Goal: Information Seeking & Learning: Find specific fact

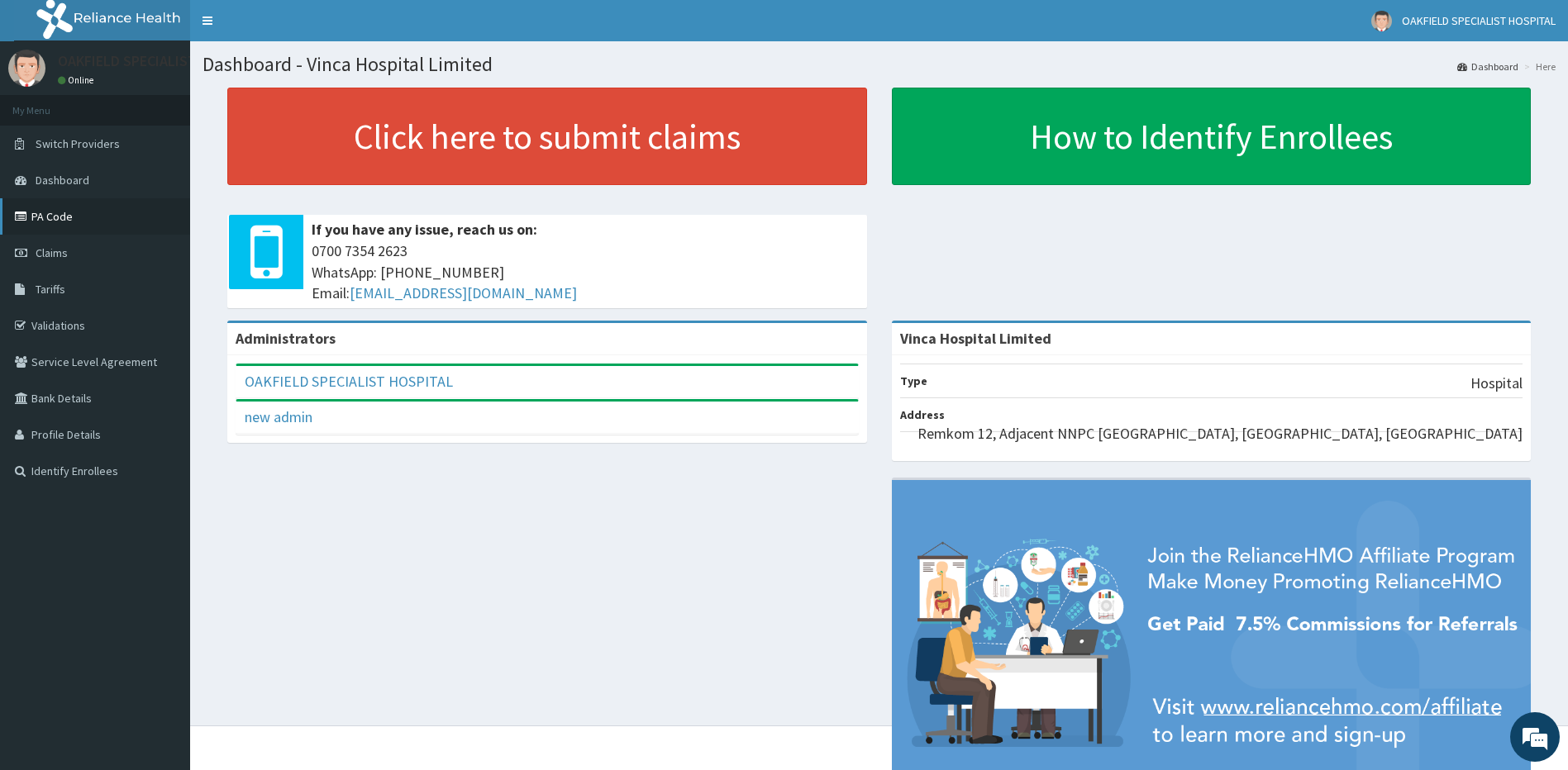
click at [113, 223] on link "PA Code" at bounding box center [95, 216] width 190 height 36
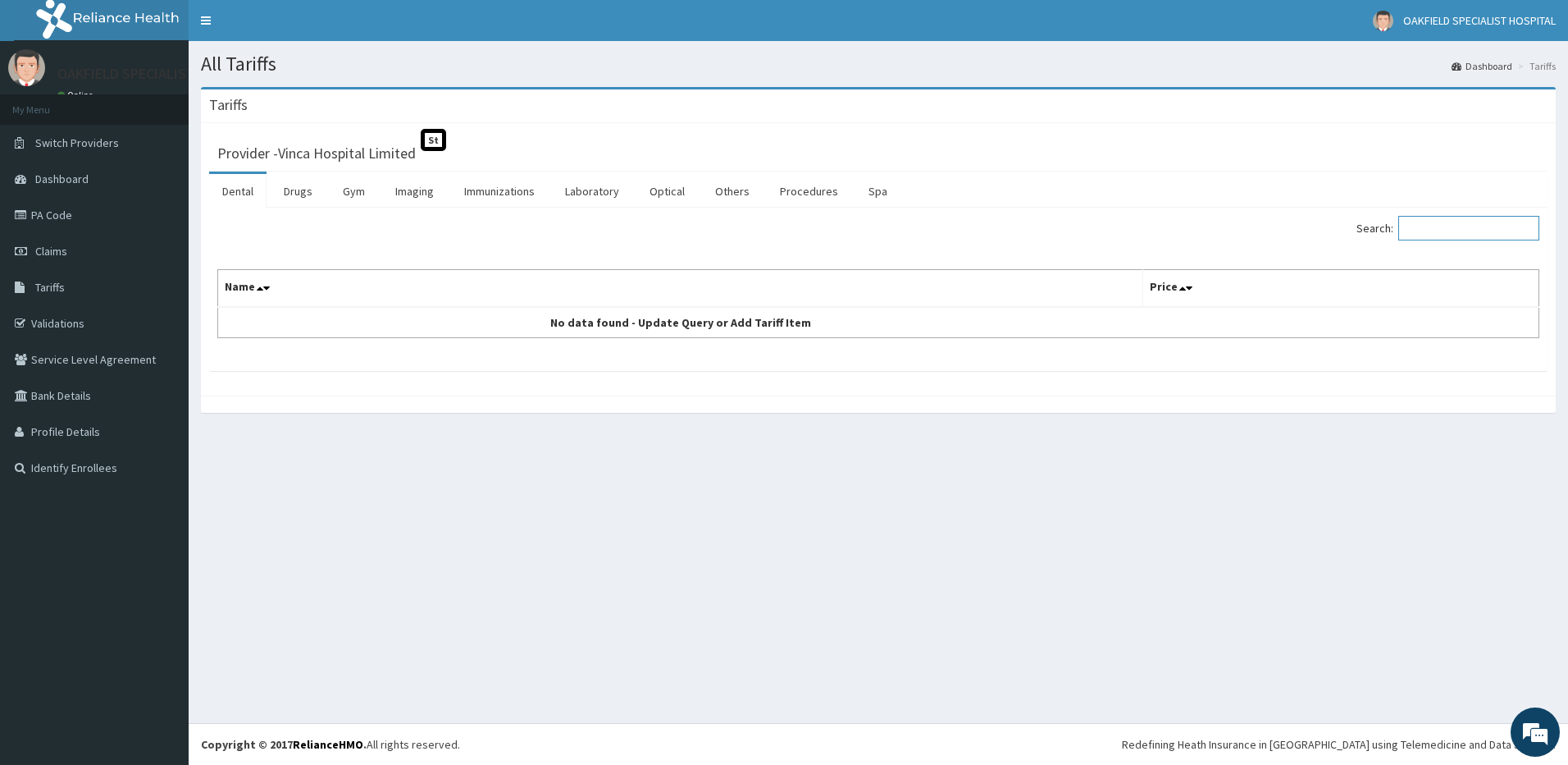
click at [1430, 232] on input "Search:" at bounding box center [1469, 228] width 141 height 25
drag, startPoint x: 282, startPoint y: 188, endPoint x: 311, endPoint y: 186, distance: 29.1
click at [284, 188] on link "Drugs" at bounding box center [297, 191] width 55 height 34
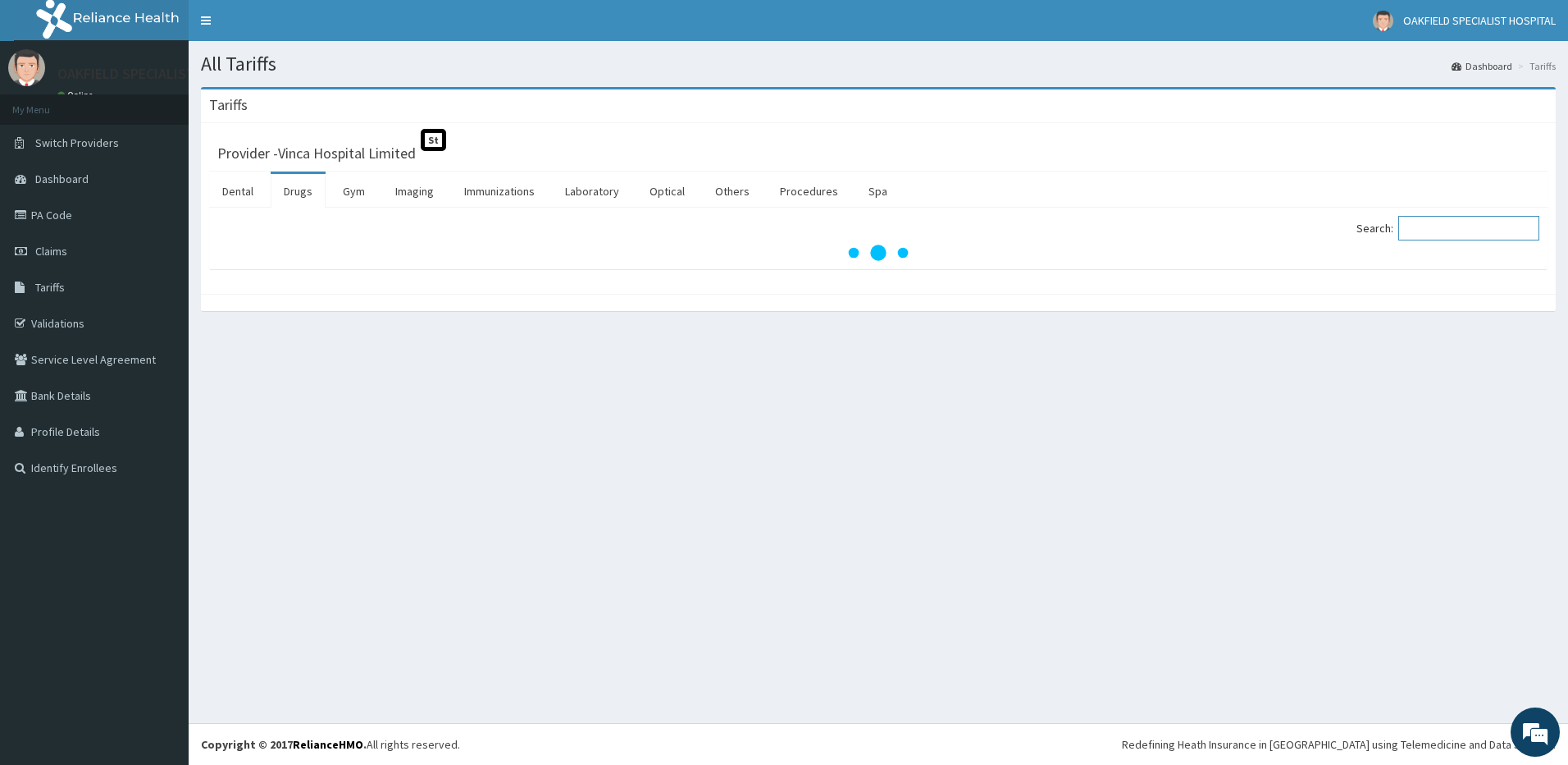
click at [1431, 232] on input "Search:" at bounding box center [1469, 228] width 141 height 25
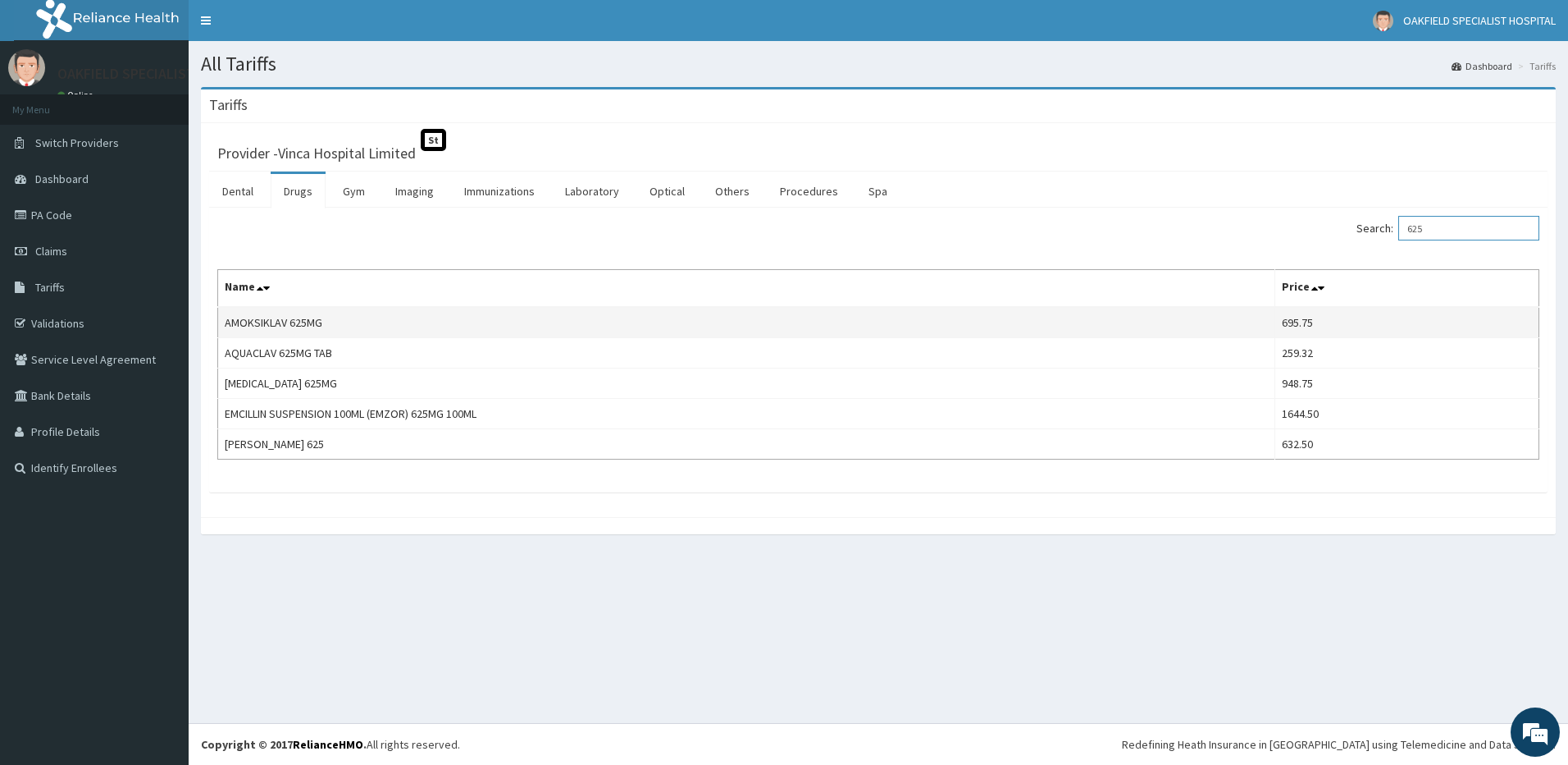
type input "625"
click at [268, 319] on td "AMOKSIKLAV 625MG" at bounding box center [747, 322] width 1057 height 31
copy td "AMOKSIKLAV 625MG"
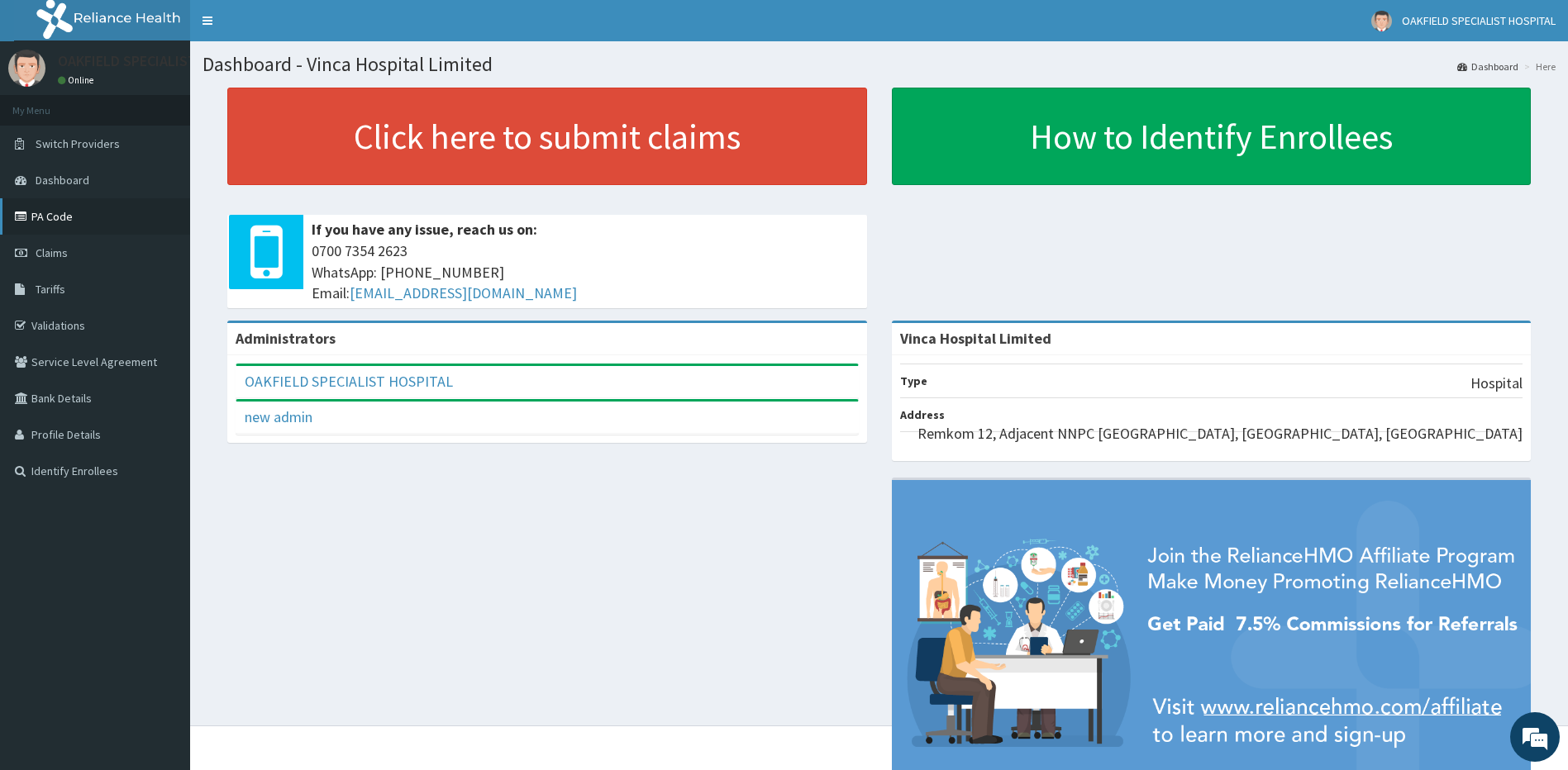
click at [117, 208] on link "PA Code" at bounding box center [95, 216] width 190 height 36
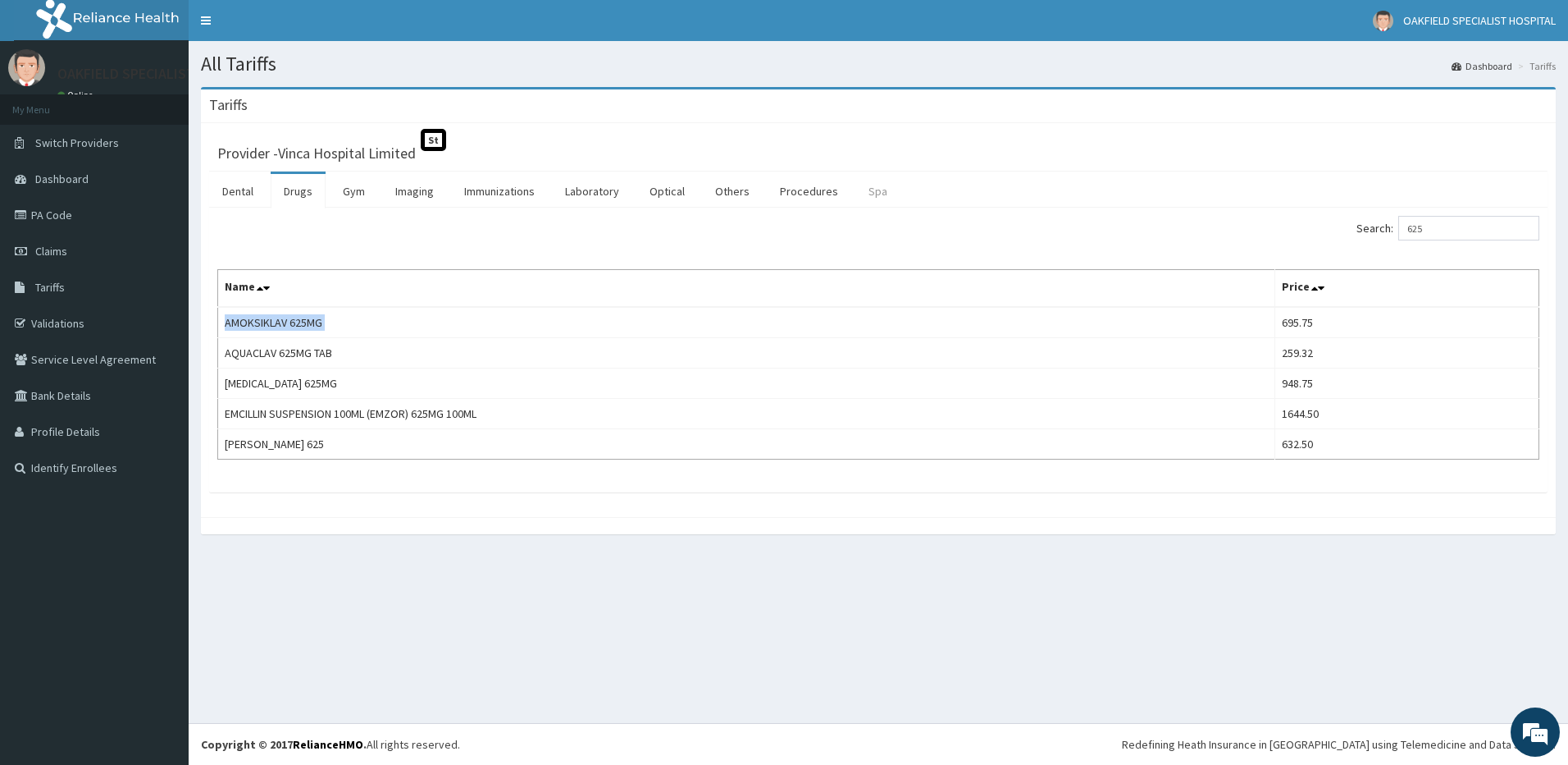
drag, startPoint x: 593, startPoint y: 196, endPoint x: 853, endPoint y: 186, distance: 260.2
click at [593, 195] on link "Laboratory" at bounding box center [591, 191] width 81 height 34
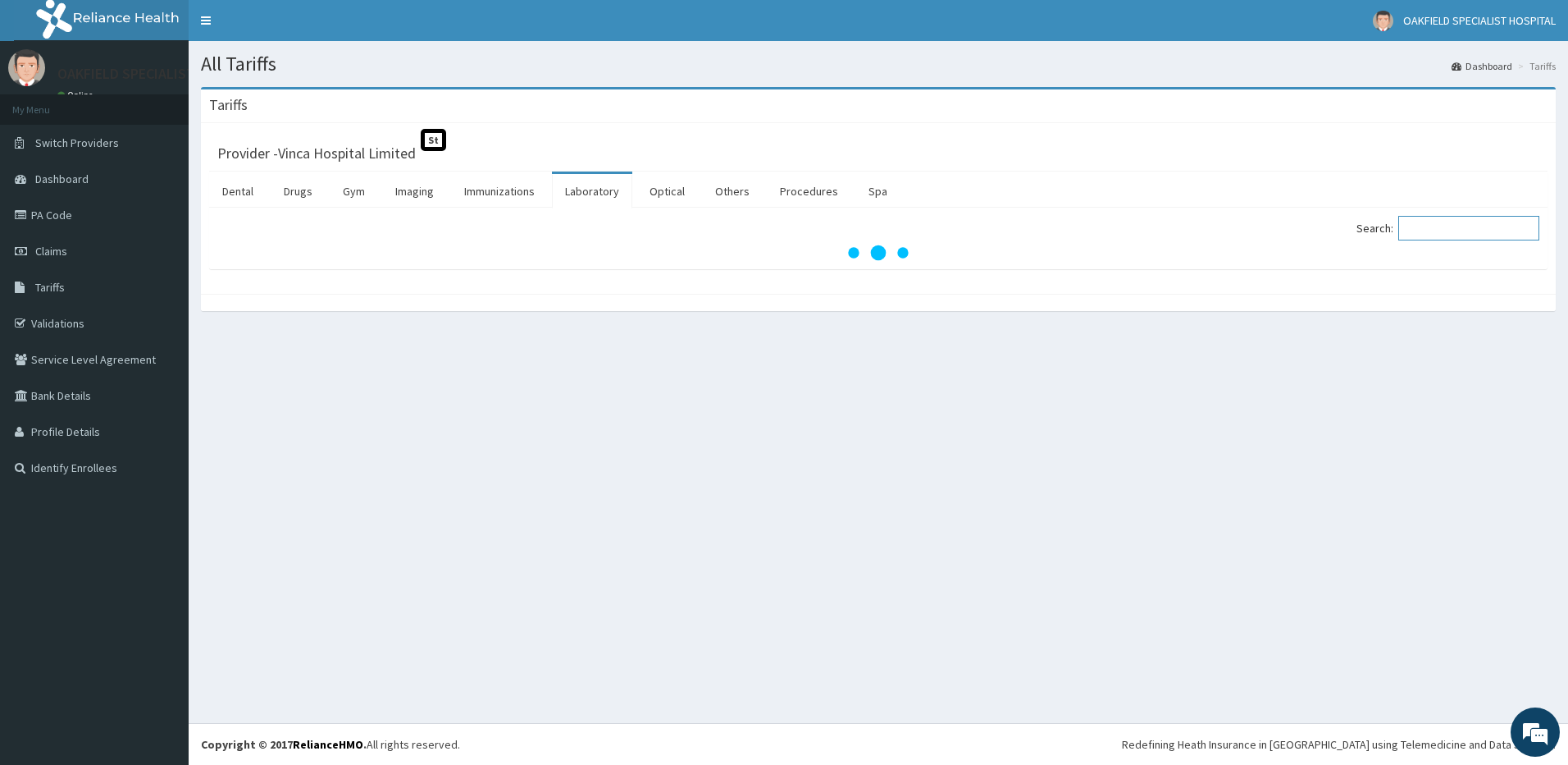
click at [1430, 230] on input "Search:" at bounding box center [1469, 228] width 141 height 25
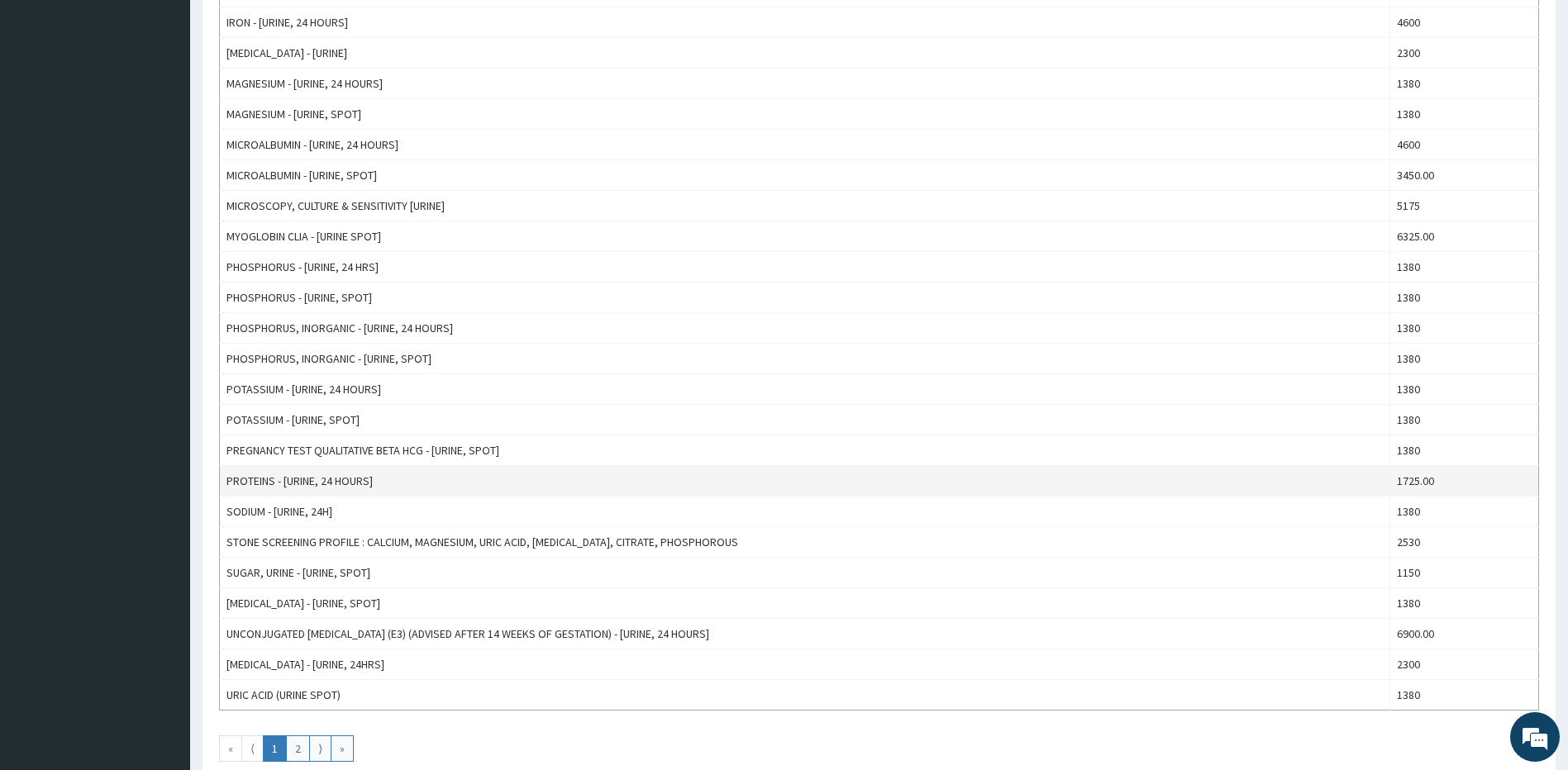
scroll to position [1156, 0]
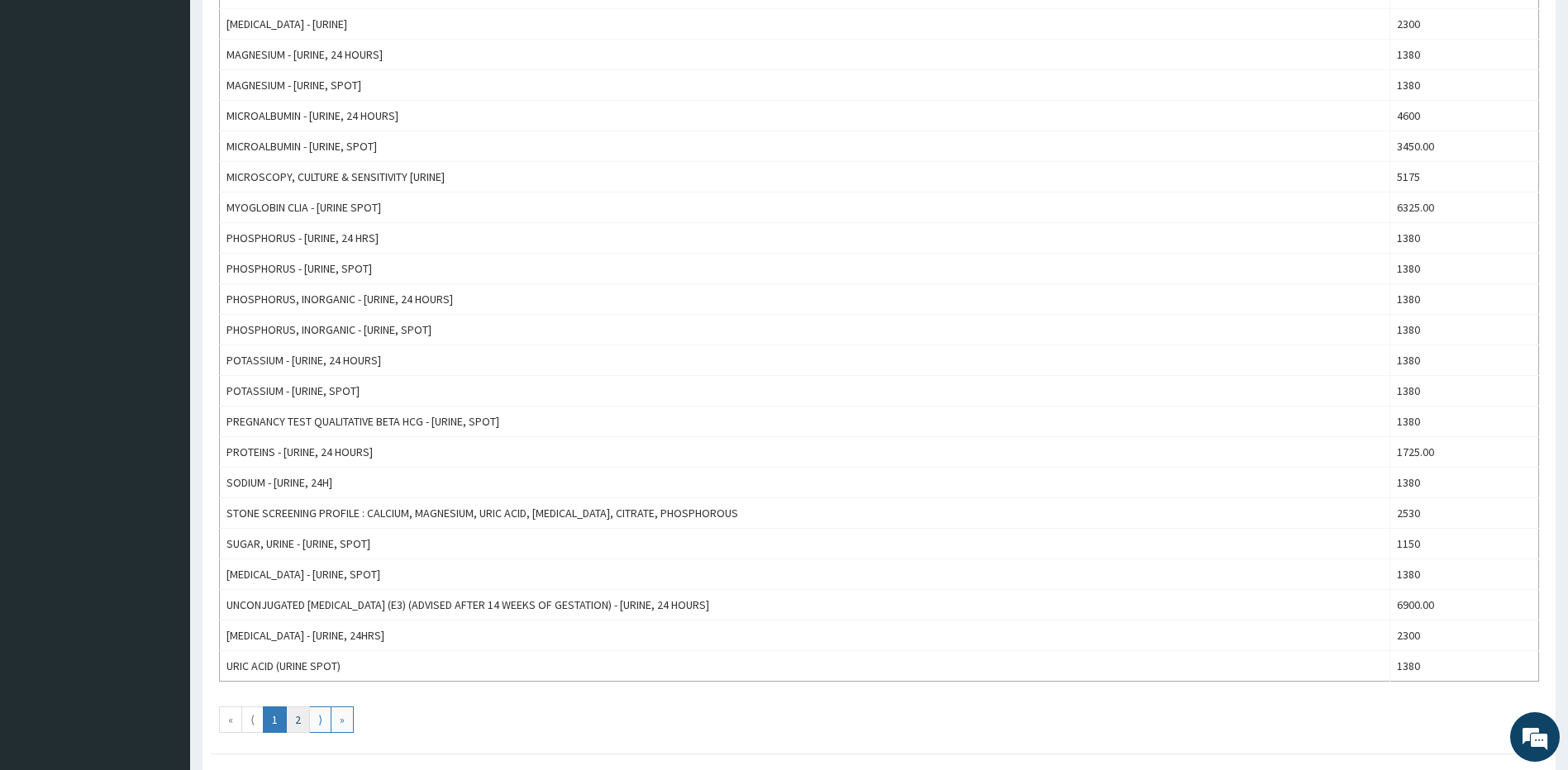
type input "URINE"
click at [296, 717] on link "2" at bounding box center [298, 720] width 24 height 26
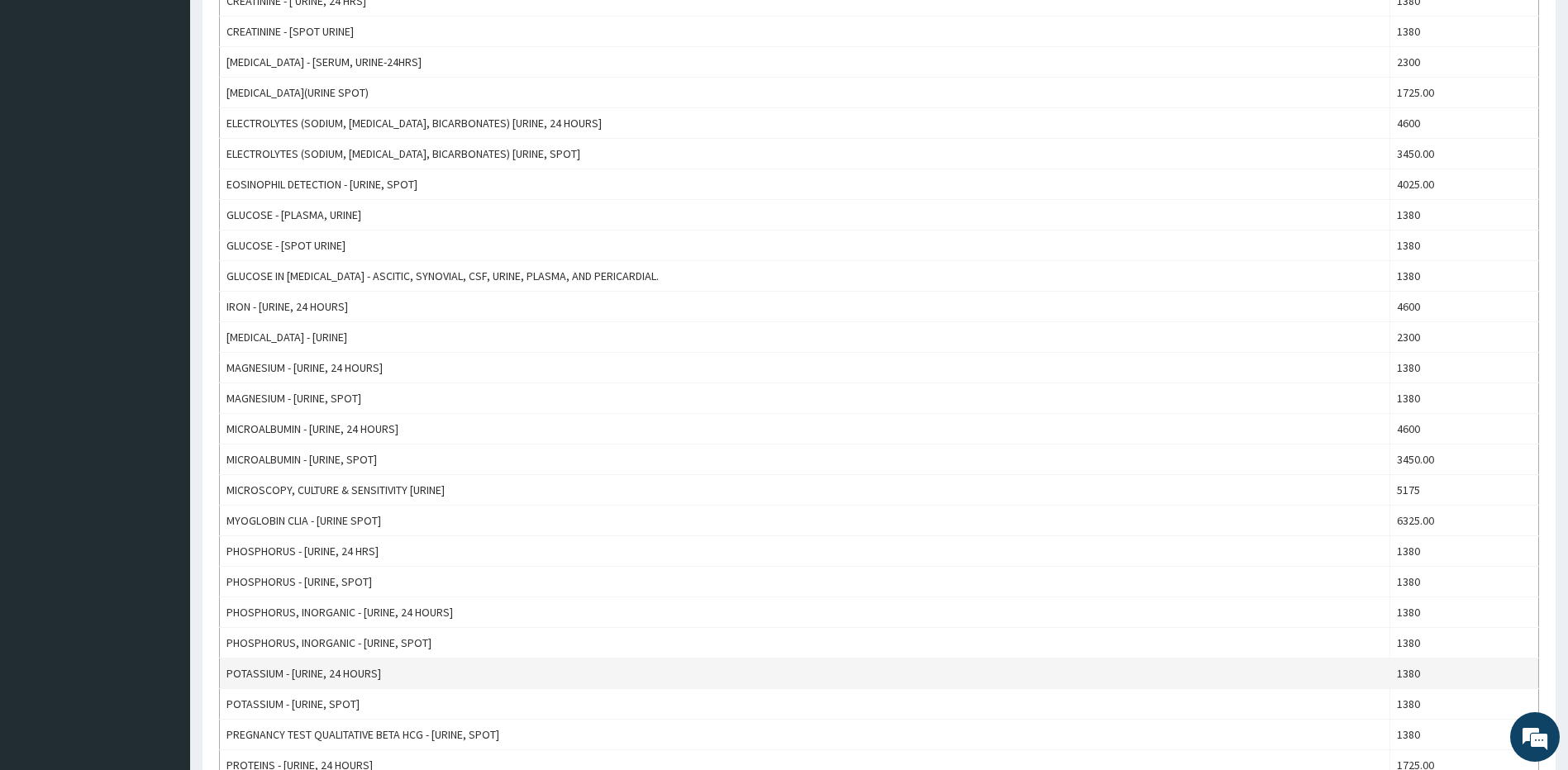
scroll to position [840, 0]
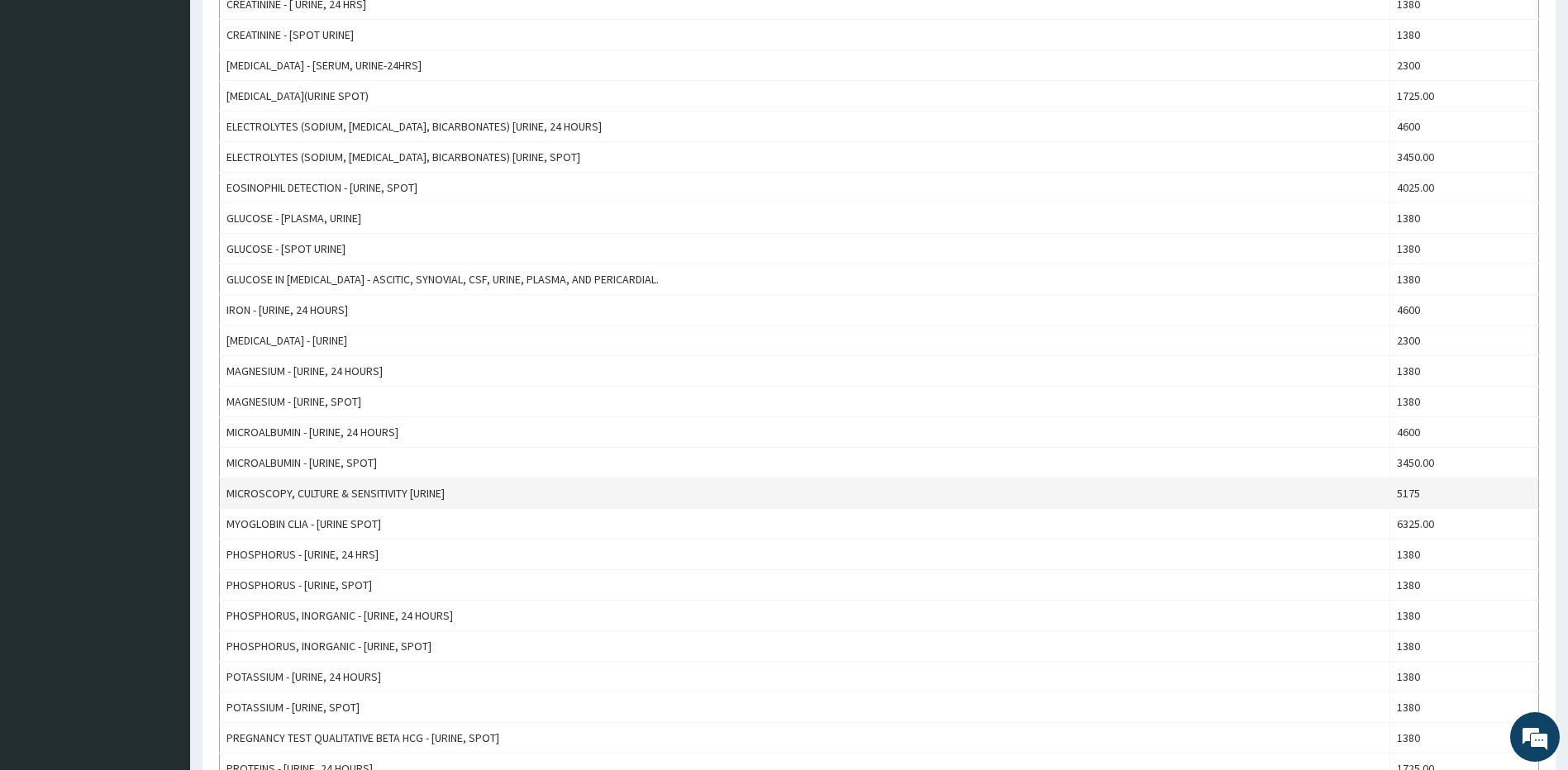
click at [308, 499] on td "MICROSCOPY, CULTURE & SENSITIVITY [URINE]" at bounding box center [805, 493] width 1171 height 31
copy td "MICROSCOPY, CULTURE & SENSITIVITY [URINE]"
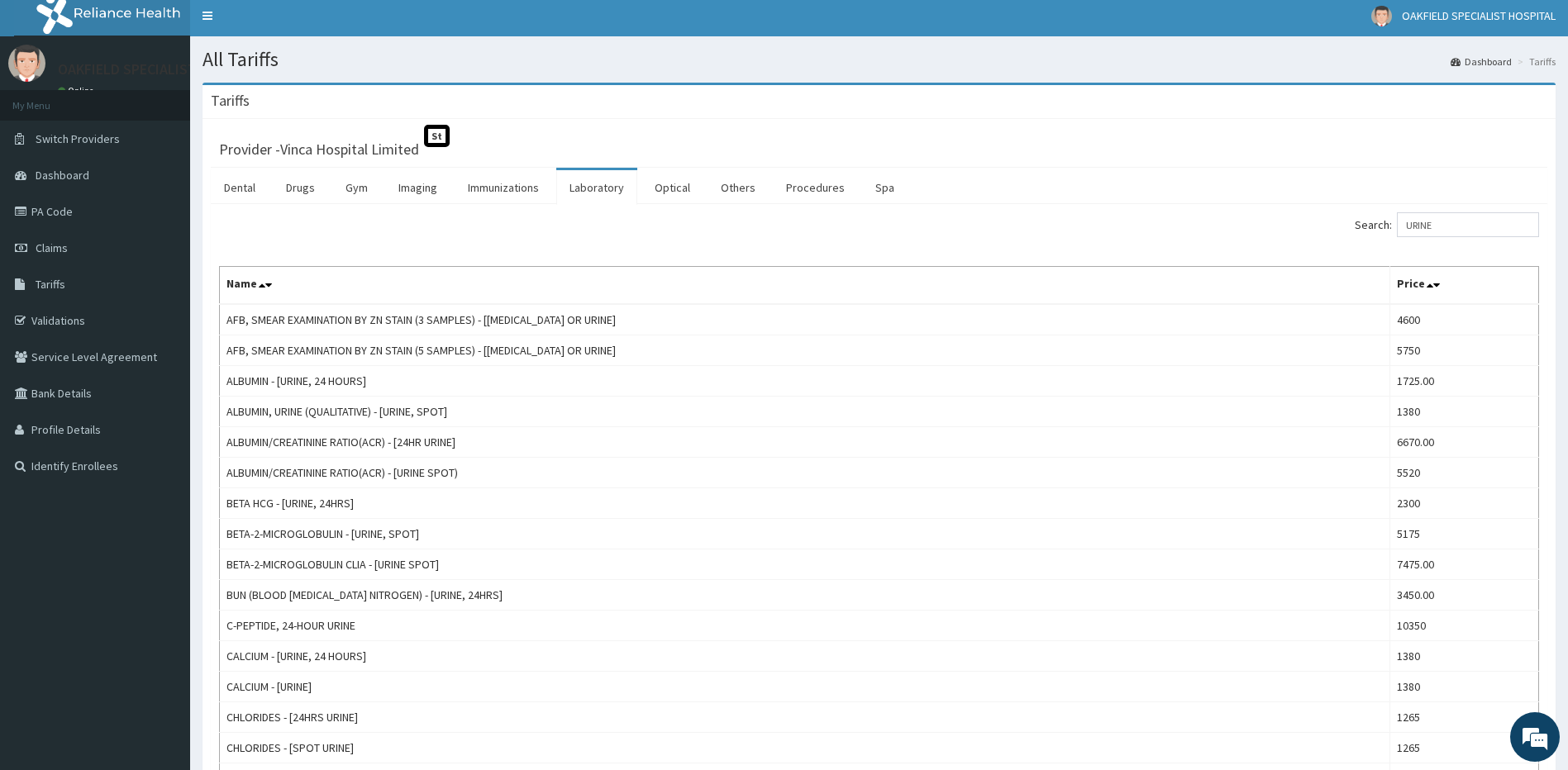
scroll to position [0, 0]
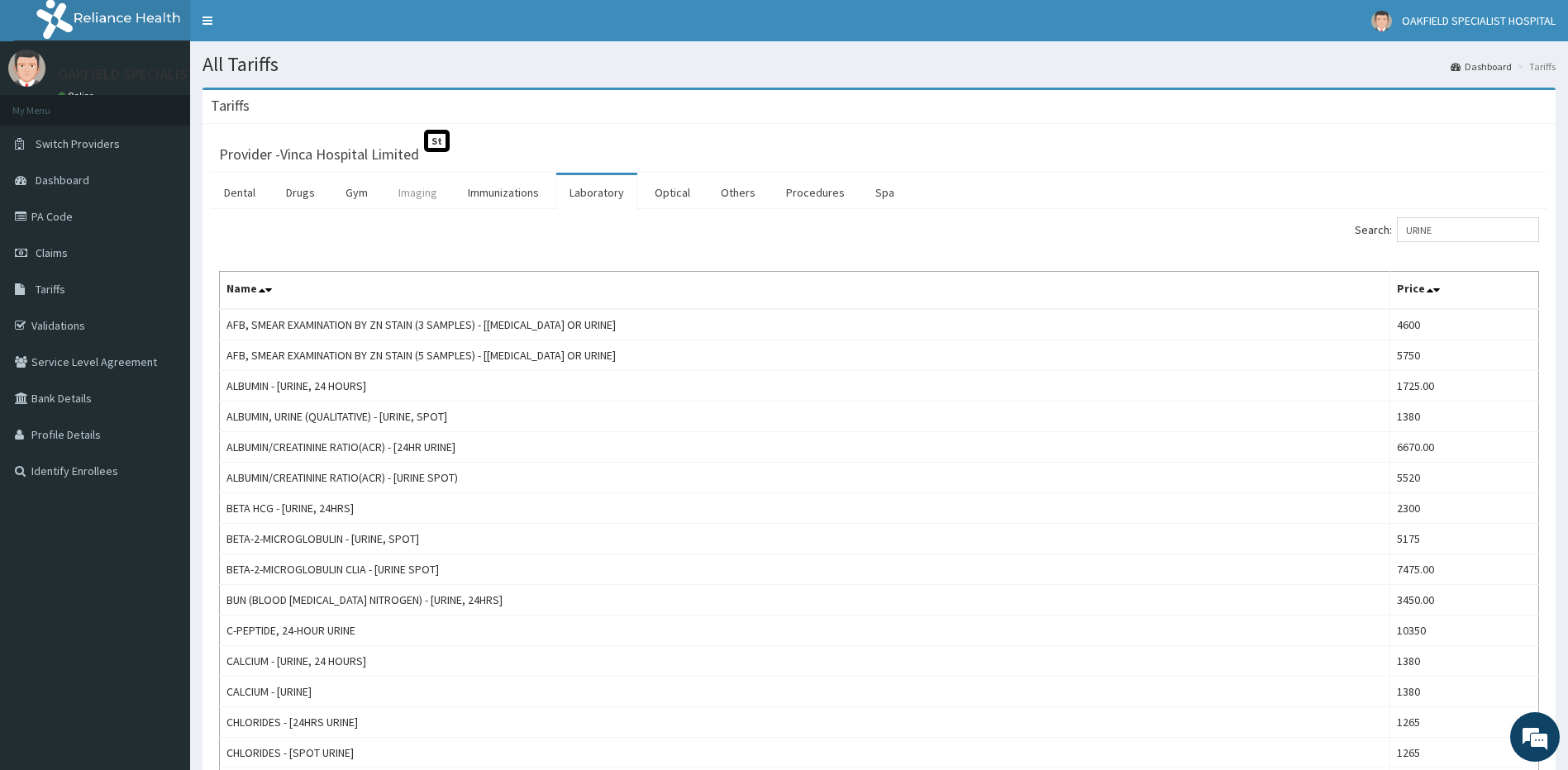
click at [430, 194] on link "Imaging" at bounding box center [418, 192] width 65 height 34
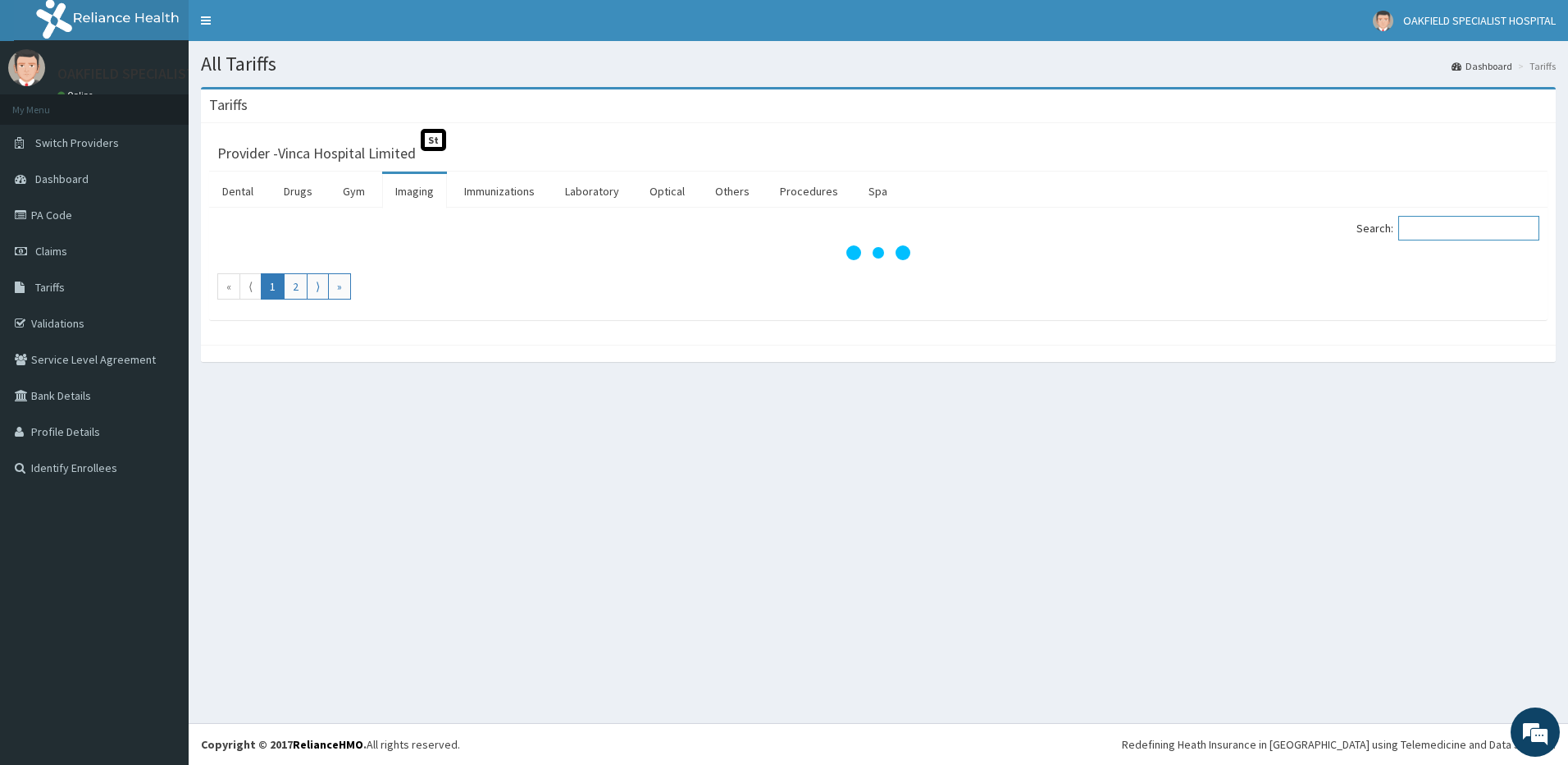
click at [1431, 225] on input "Search:" at bounding box center [1469, 228] width 141 height 25
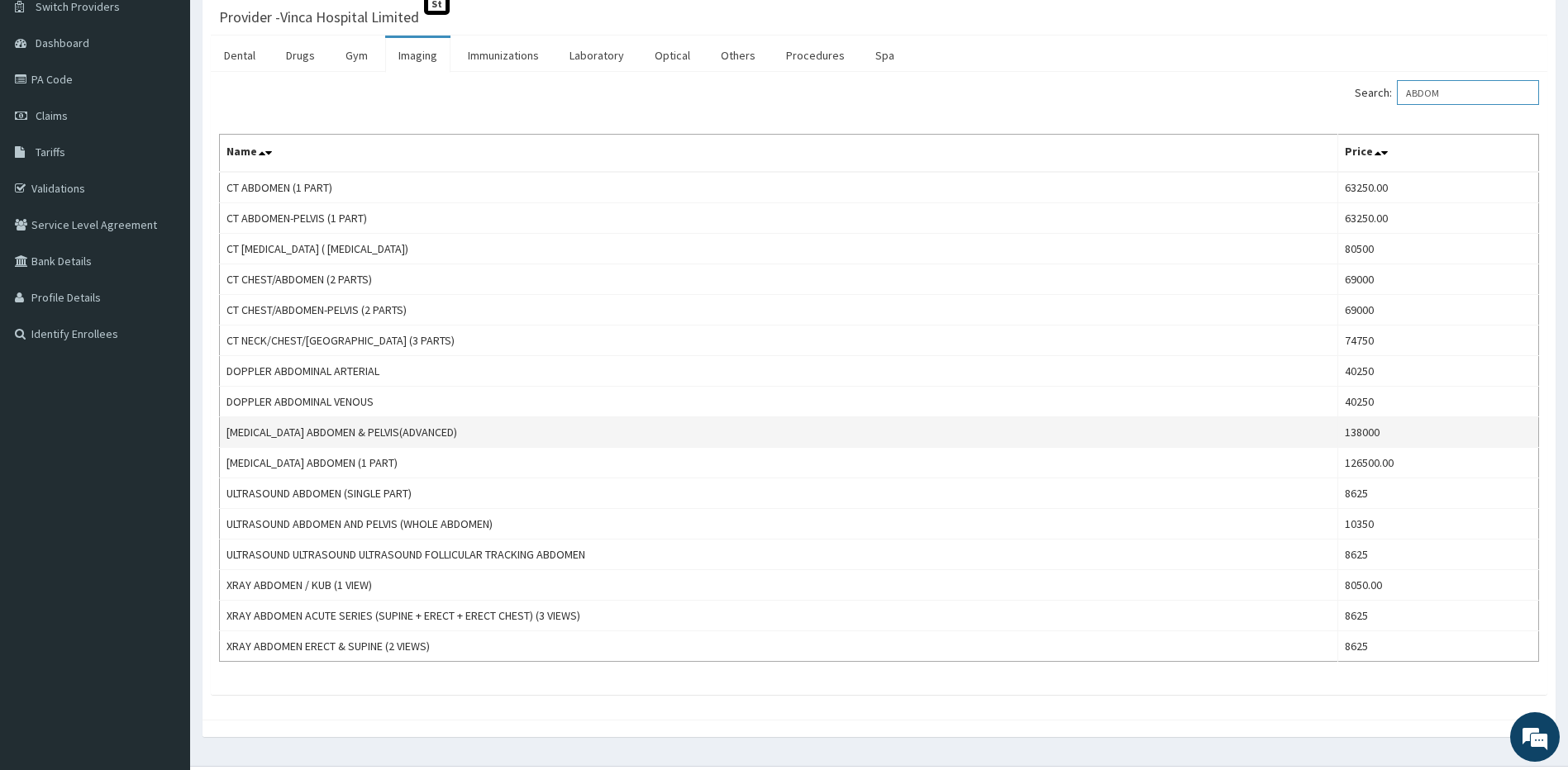
scroll to position [165, 0]
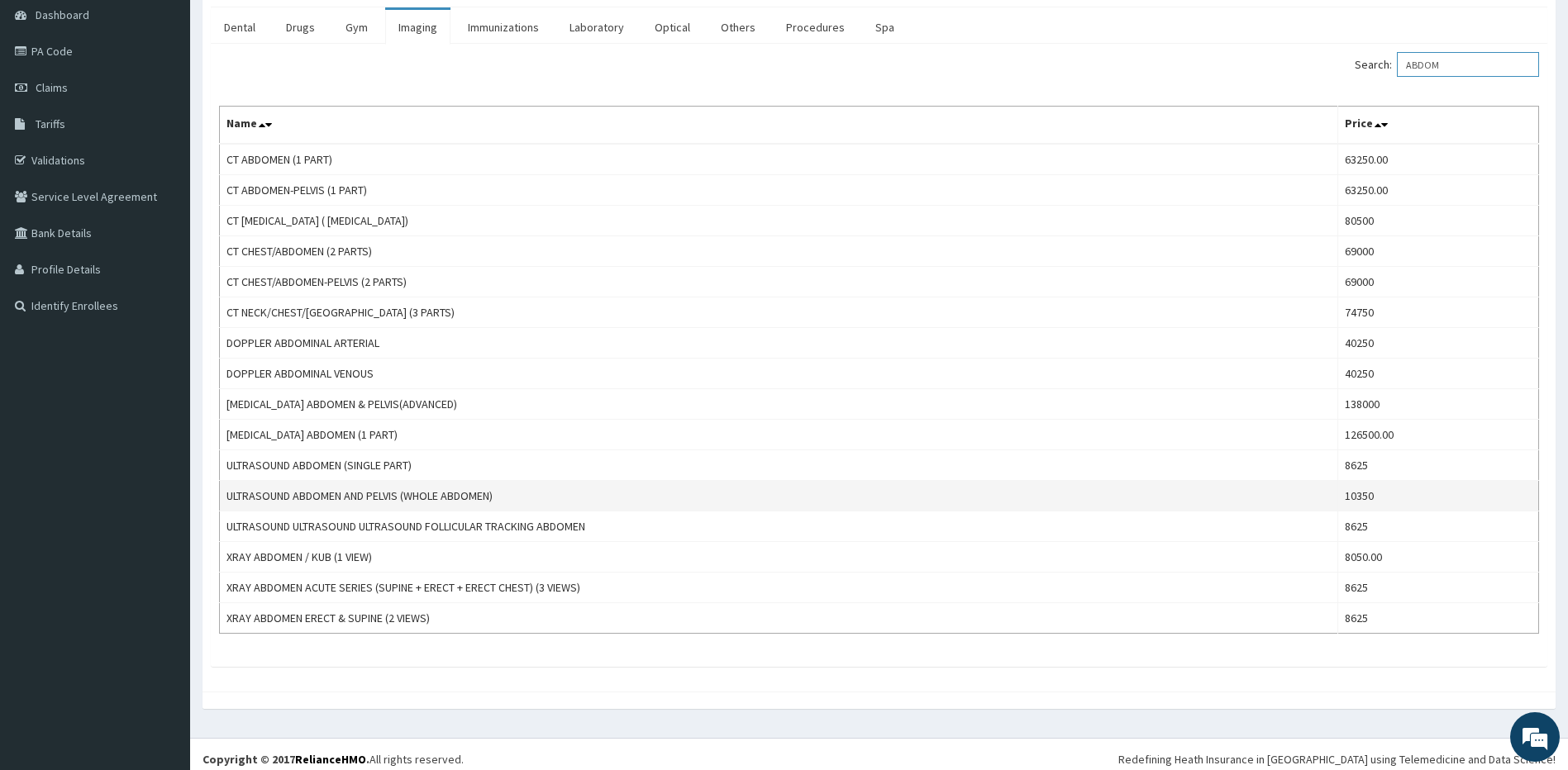
type input "ABDOM"
click at [298, 497] on td "ULTRASOUND ABDOMEN AND PELVIS (WHOLE ABDOMEN)" at bounding box center [779, 496] width 1118 height 31
click at [300, 497] on td "ULTRASOUND ABDOMEN AND PELVIS (WHOLE ABDOMEN)" at bounding box center [779, 496] width 1118 height 31
copy td "ULTRASOUND ABDOMEN AND PELVIS (WHOLE ABDOMEN)"
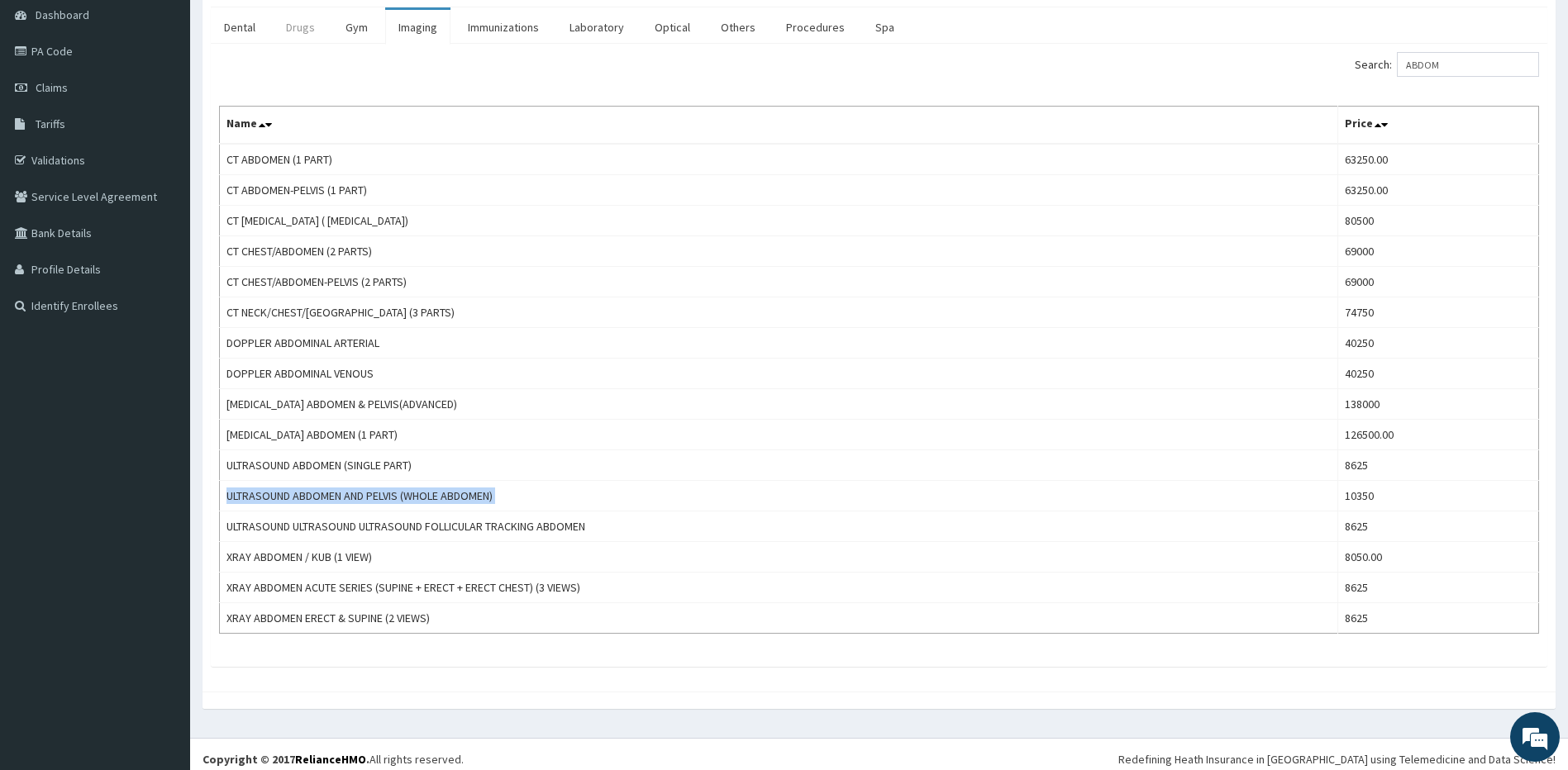
click at [304, 33] on link "Drugs" at bounding box center [299, 27] width 55 height 34
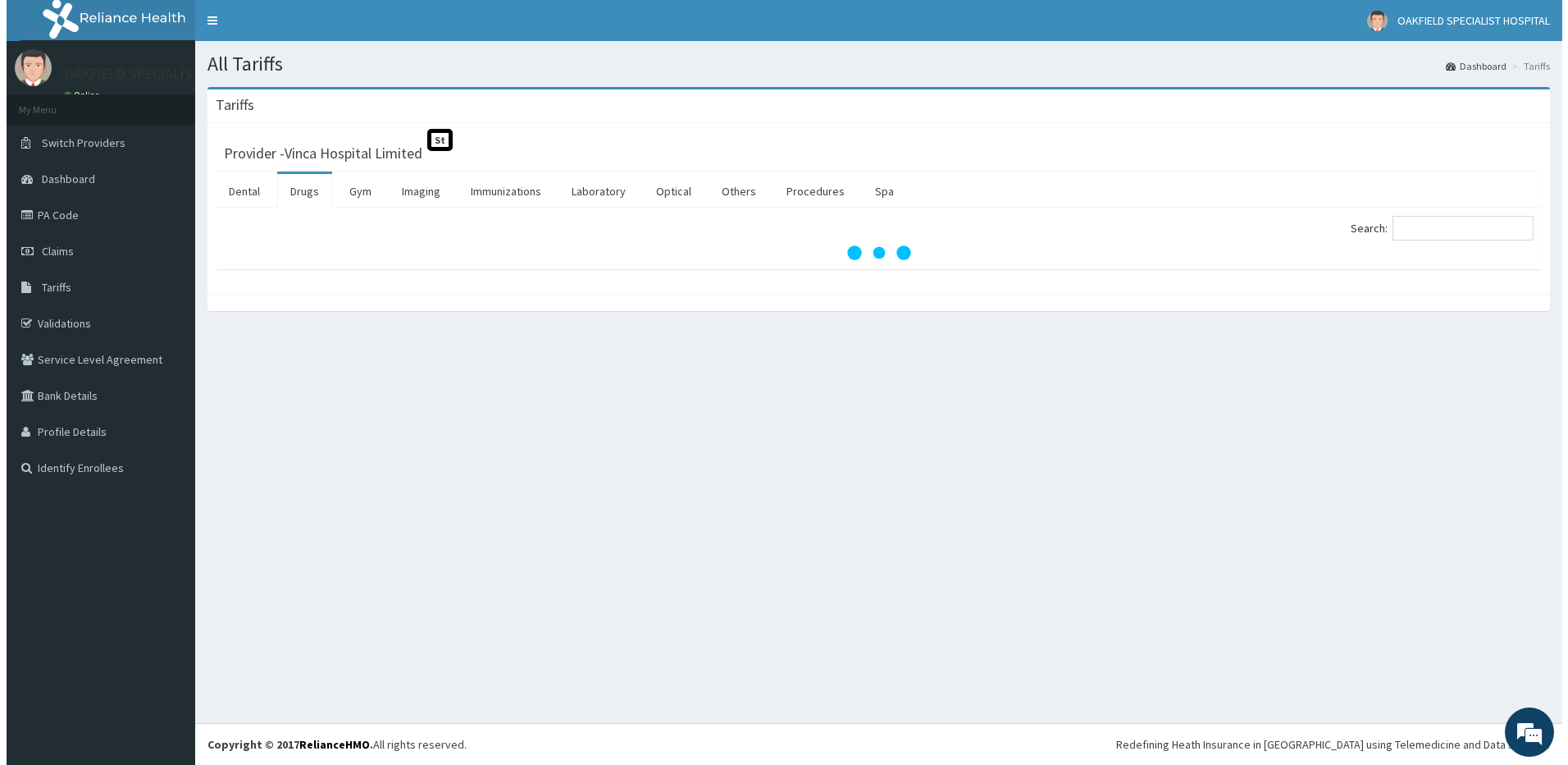
scroll to position [0, 0]
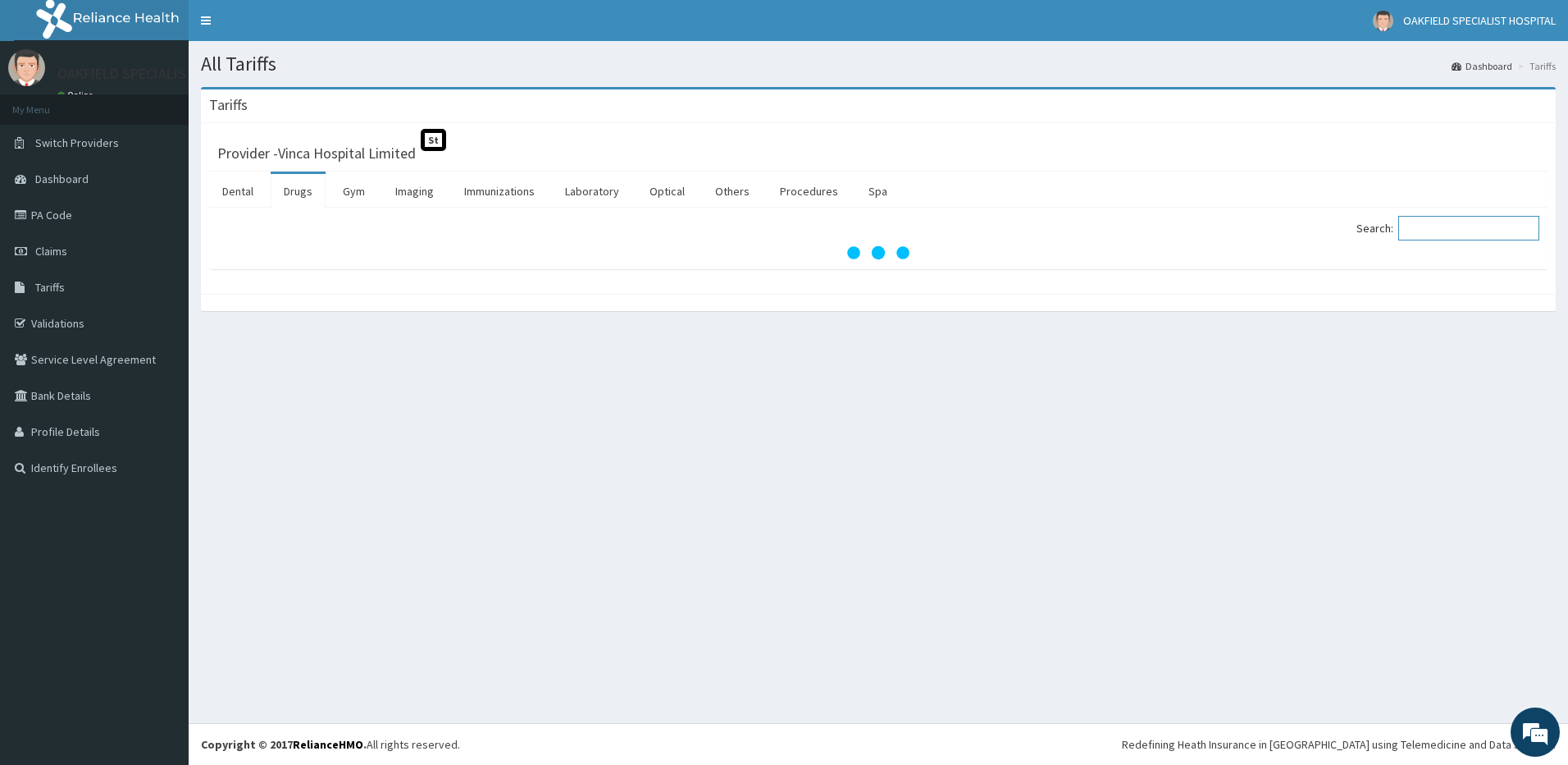
click at [1418, 228] on input "Search:" at bounding box center [1469, 228] width 141 height 25
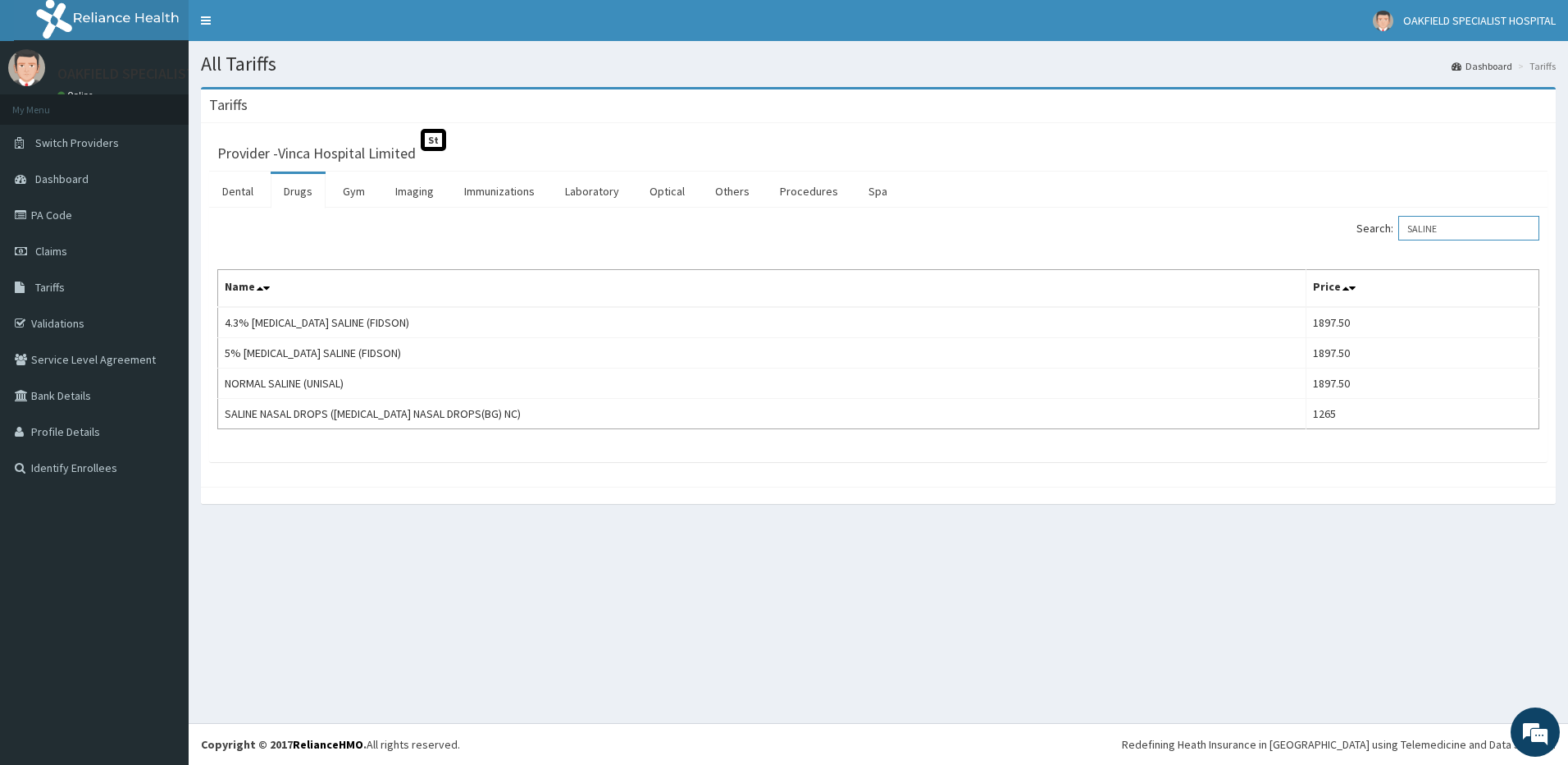
type input "SALINE"
click at [795, 183] on link "Procedures" at bounding box center [808, 191] width 84 height 34
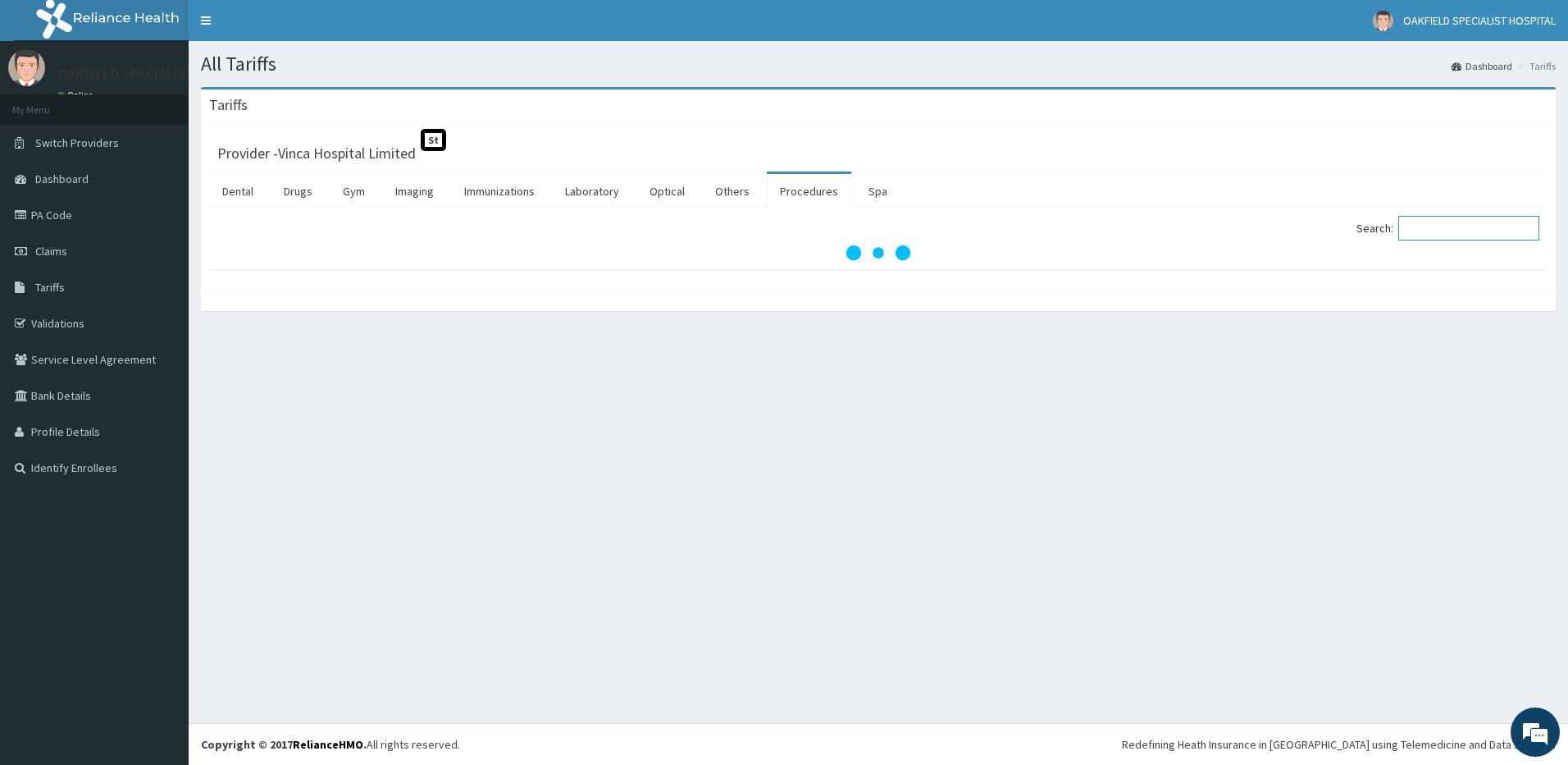
click at [1436, 220] on input "Search:" at bounding box center [1469, 228] width 141 height 25
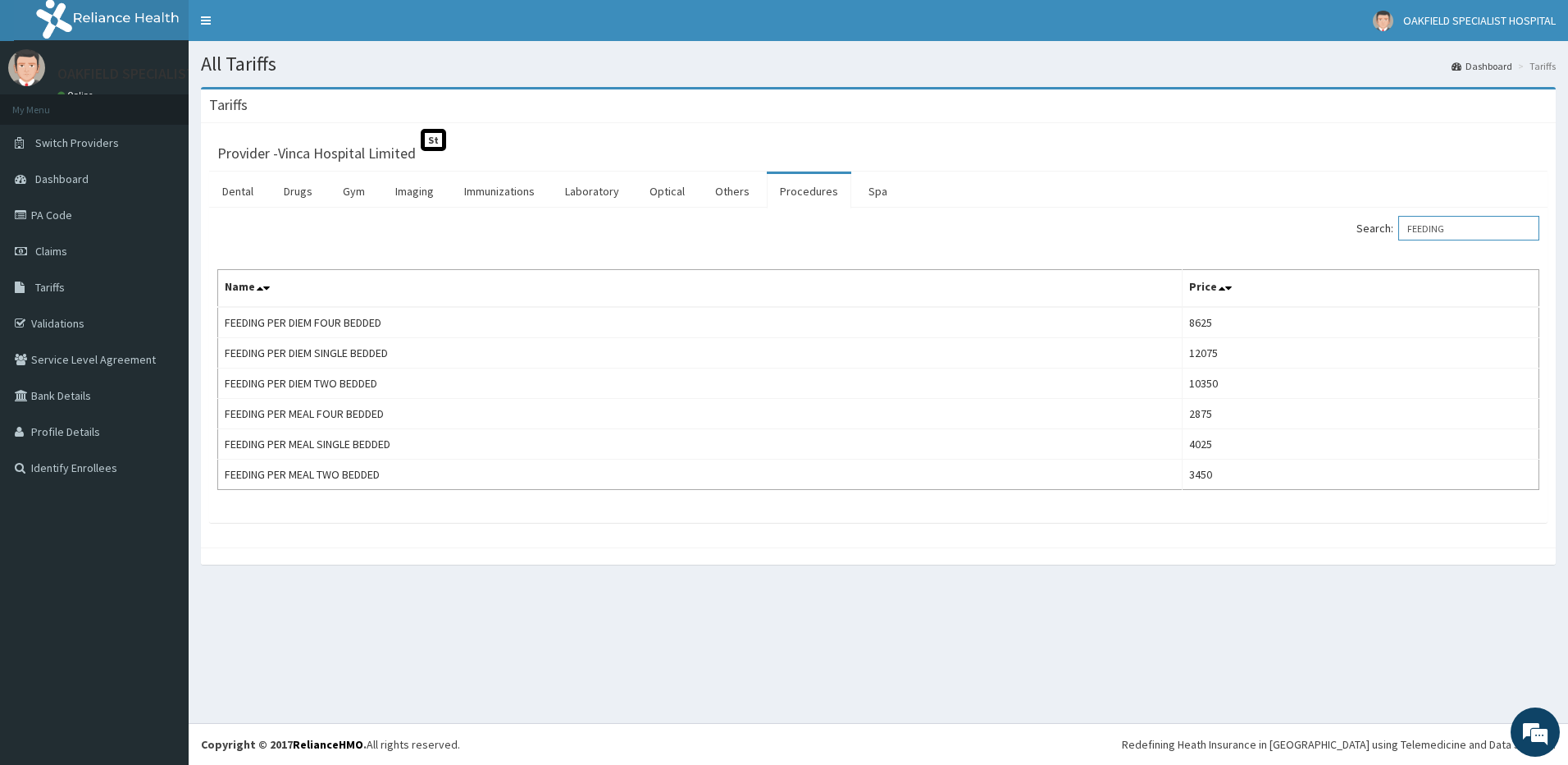
type input "FEEDING"
